Goal: Task Accomplishment & Management: Manage account settings

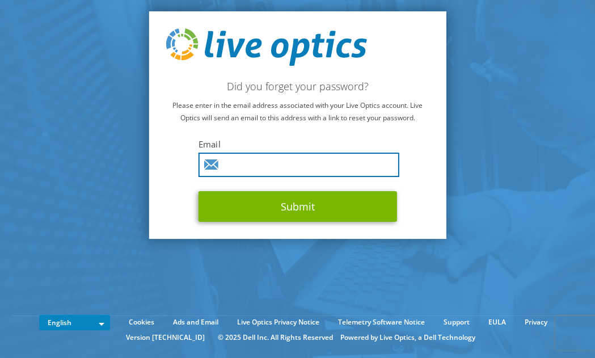
click at [337, 163] on input "text" at bounding box center [298, 164] width 201 height 24
type input "[PERSON_NAME][EMAIL_ADDRESS][PERSON_NAME][DOMAIN_NAME]"
click at [198, 191] on button "Submit" at bounding box center [297, 206] width 198 height 31
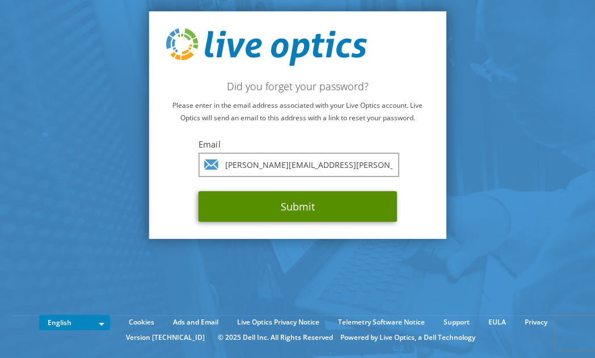
click at [329, 206] on button "Submit" at bounding box center [297, 206] width 198 height 31
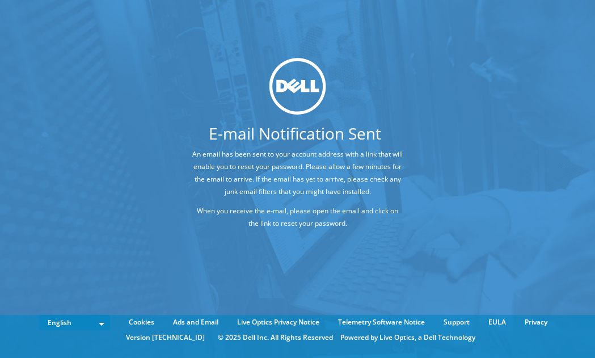
click at [271, 100] on img at bounding box center [297, 86] width 57 height 57
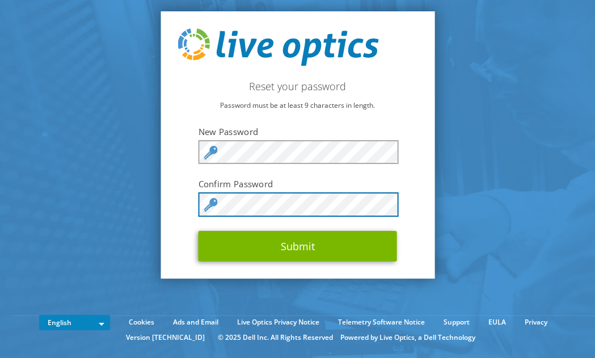
click at [198, 231] on button "Submit" at bounding box center [297, 246] width 198 height 31
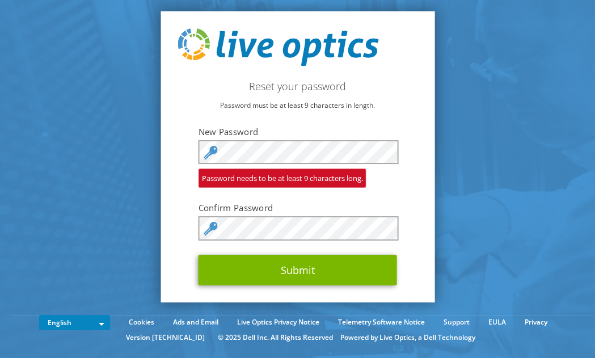
click at [134, 188] on section "Reset your password Password must be at least 9 characters in length. New Passw…" at bounding box center [297, 157] width 595 height 315
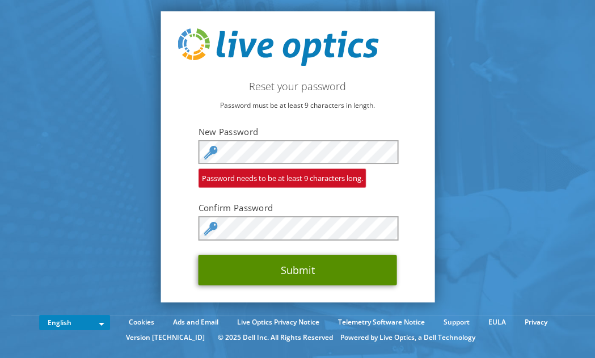
click at [318, 278] on button "Submit" at bounding box center [297, 269] width 198 height 31
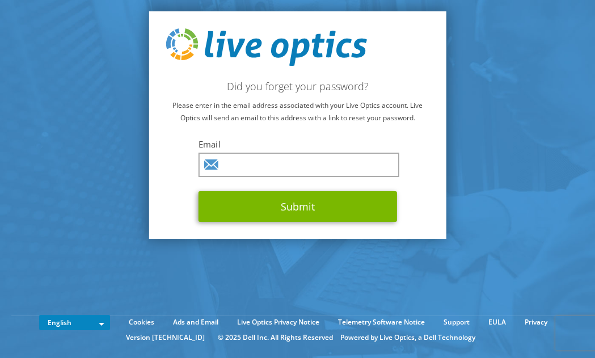
click at [206, 33] on img at bounding box center [265, 46] width 201 height 37
drag, startPoint x: 250, startPoint y: 56, endPoint x: 184, endPoint y: 26, distance: 72.8
click at [249, 56] on img at bounding box center [265, 46] width 201 height 37
